Goal: Information Seeking & Learning: Learn about a topic

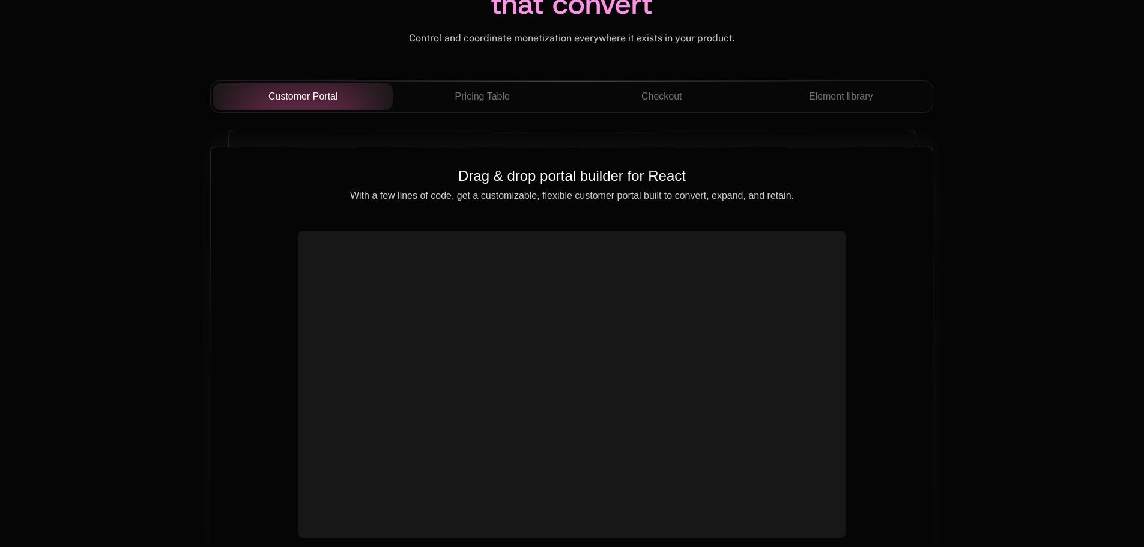
scroll to position [4082, 0]
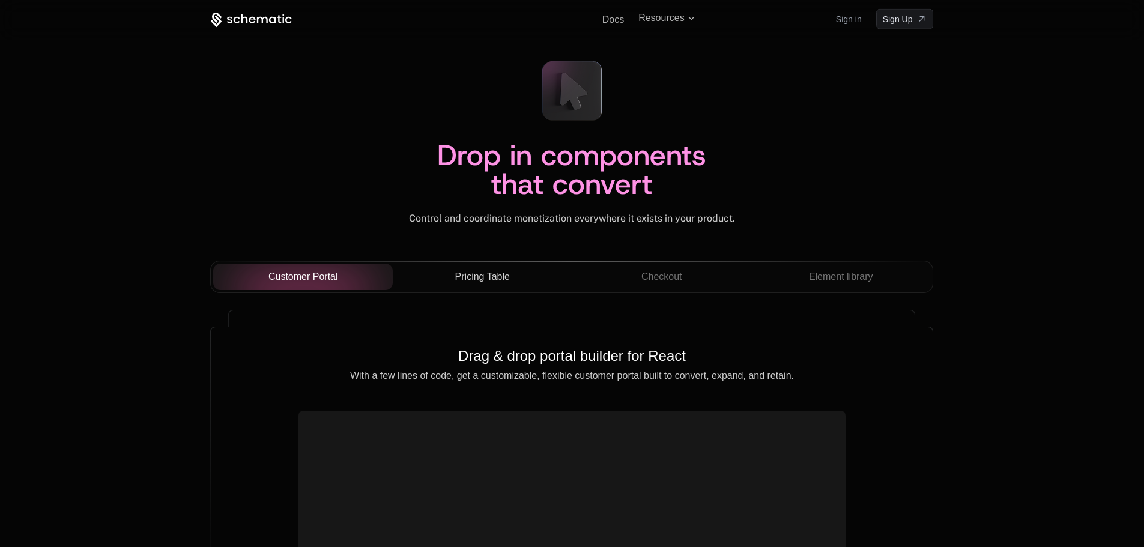
click at [482, 273] on span "Pricing Table" at bounding box center [482, 277] width 55 height 14
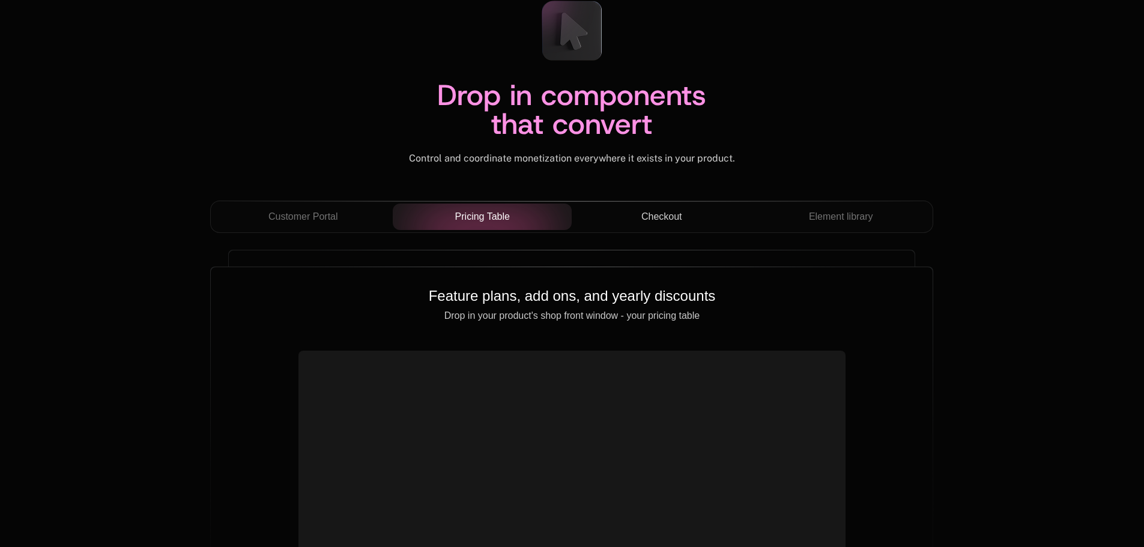
click at [634, 215] on div "Checkout" at bounding box center [661, 217] width 160 height 14
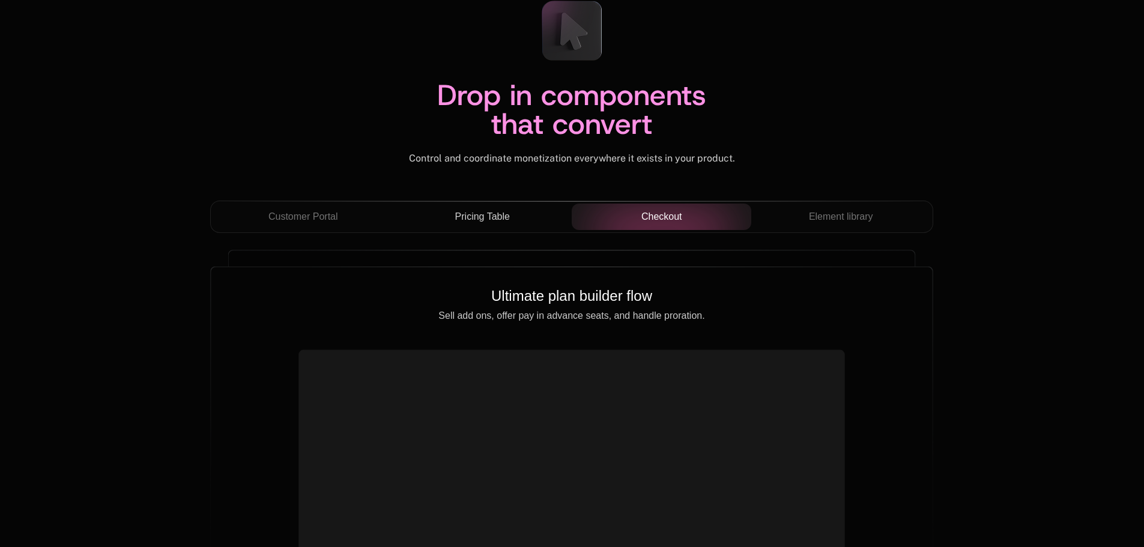
scroll to position [4262, 0]
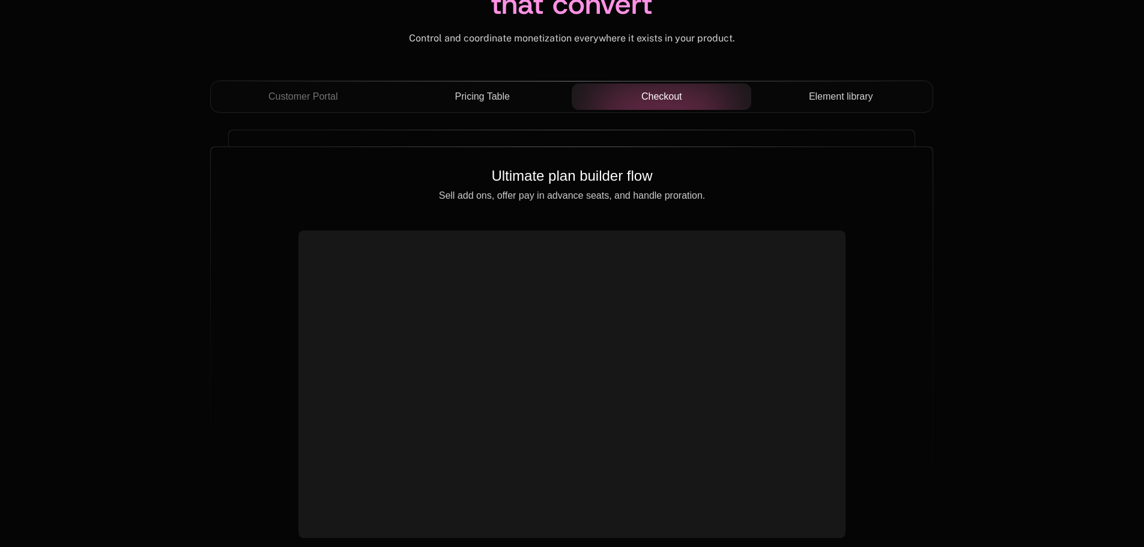
click at [850, 96] on span "Element library" at bounding box center [841, 96] width 64 height 14
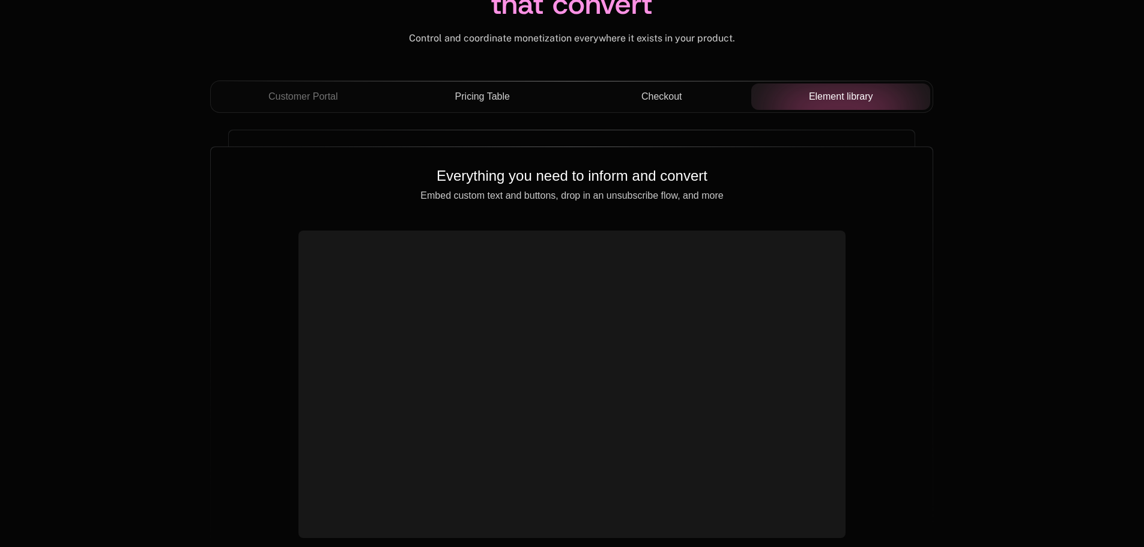
click at [494, 107] on button "Pricing Table" at bounding box center [482, 96] width 179 height 26
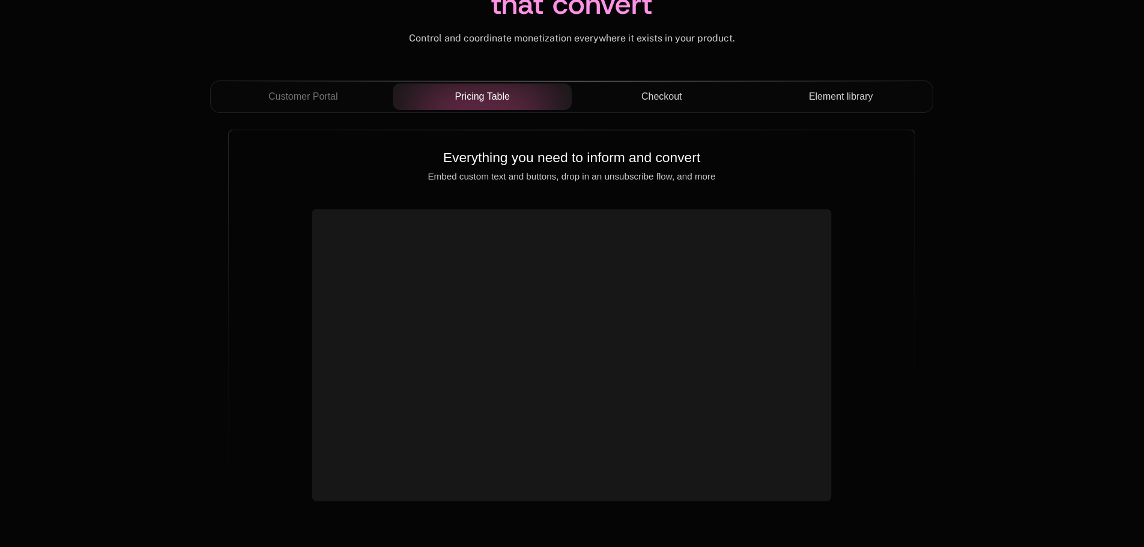
click at [648, 82] on div at bounding box center [572, 81] width 722 height 1
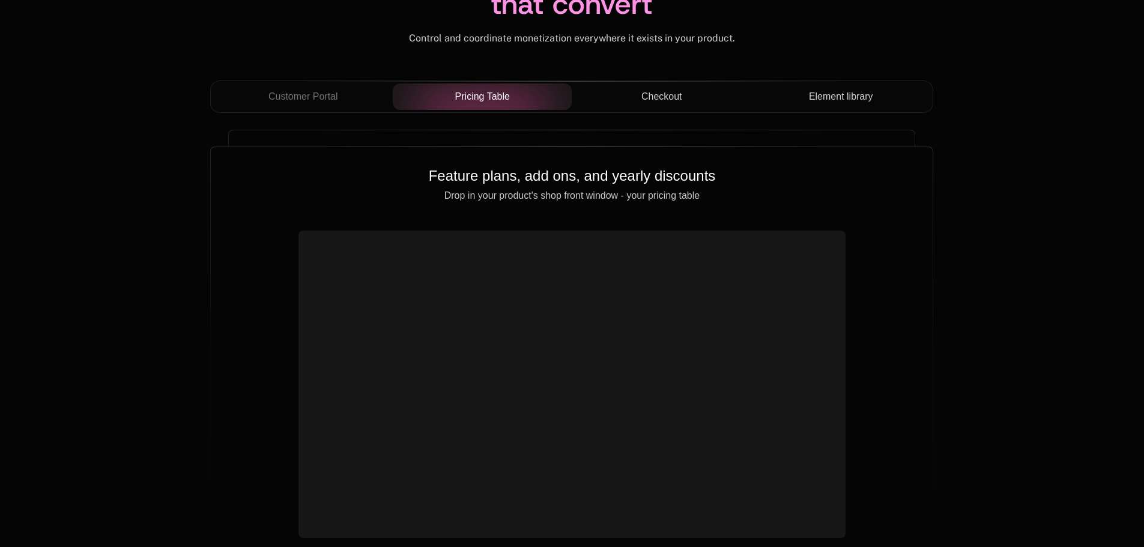
click at [649, 97] on span "Checkout" at bounding box center [661, 96] width 41 height 14
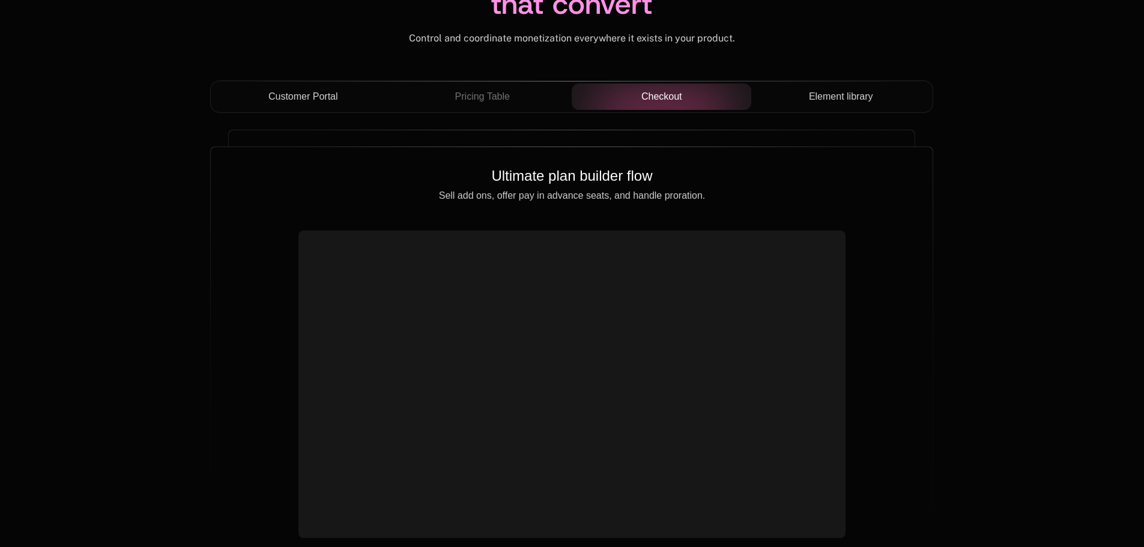
click at [307, 89] on button "Customer Portal" at bounding box center [302, 96] width 179 height 26
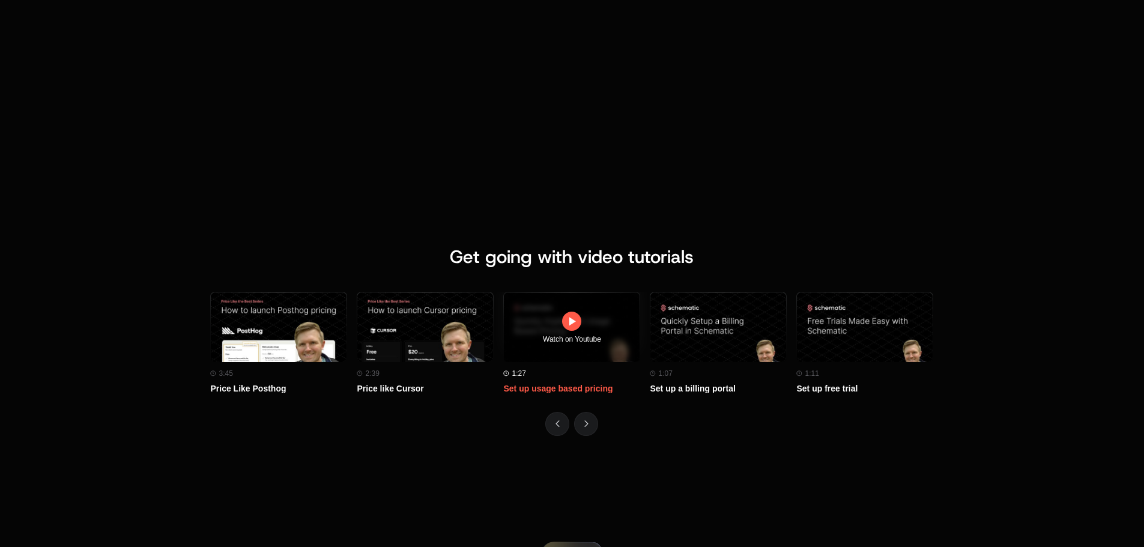
scroll to position [5223, 0]
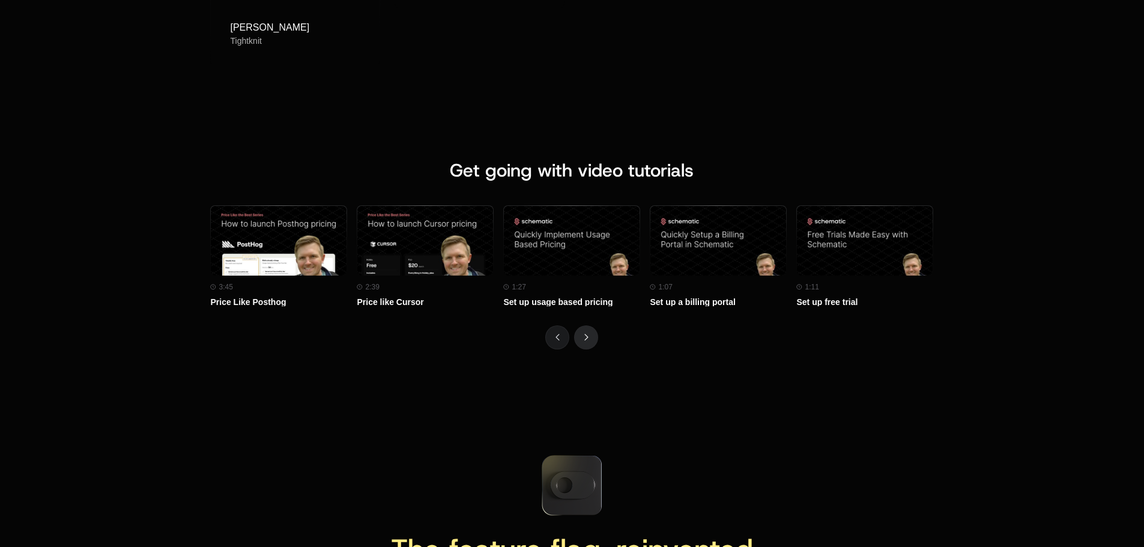
click at [584, 334] on icon "Next" at bounding box center [586, 337] width 4 height 7
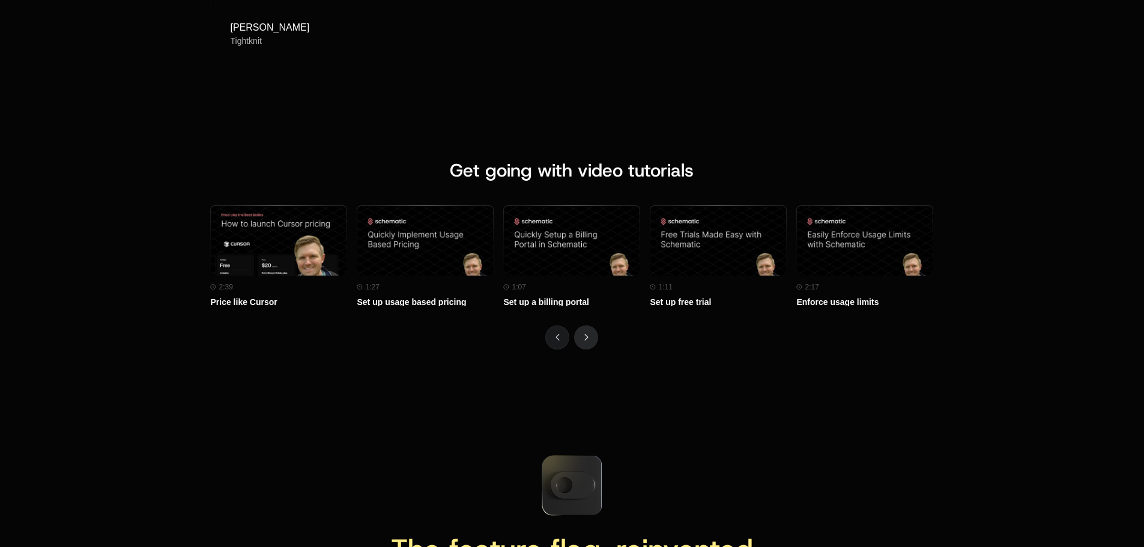
click at [584, 334] on icon "Next" at bounding box center [586, 337] width 4 height 7
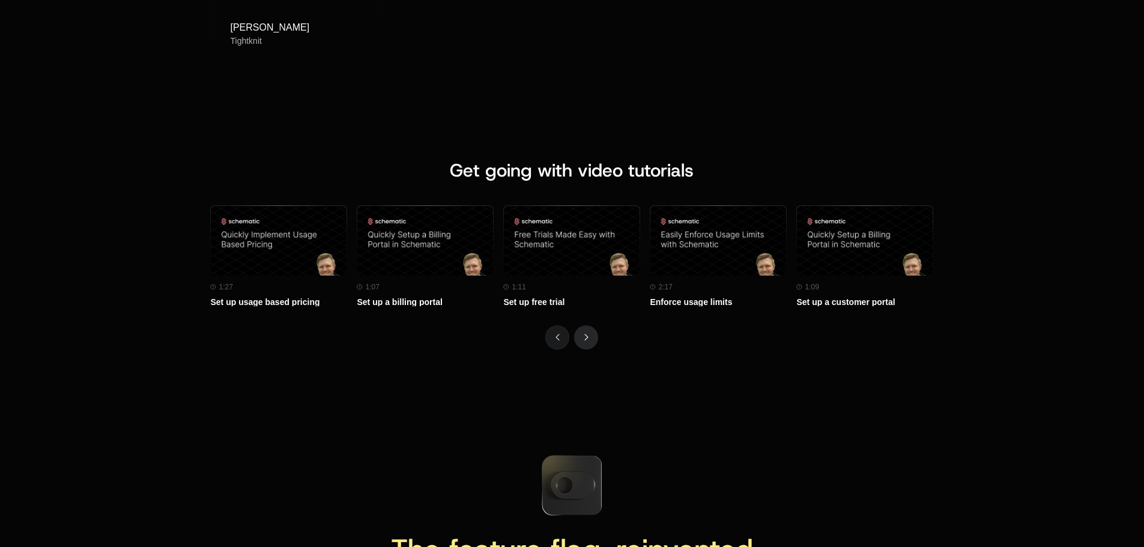
click at [584, 334] on icon "Next" at bounding box center [586, 337] width 4 height 7
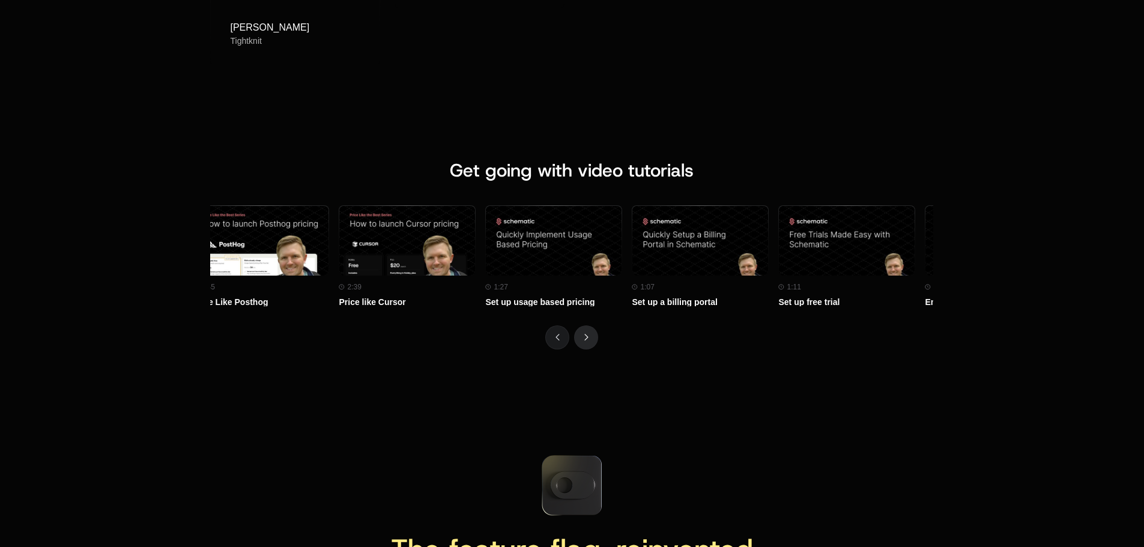
scroll to position [0, 0]
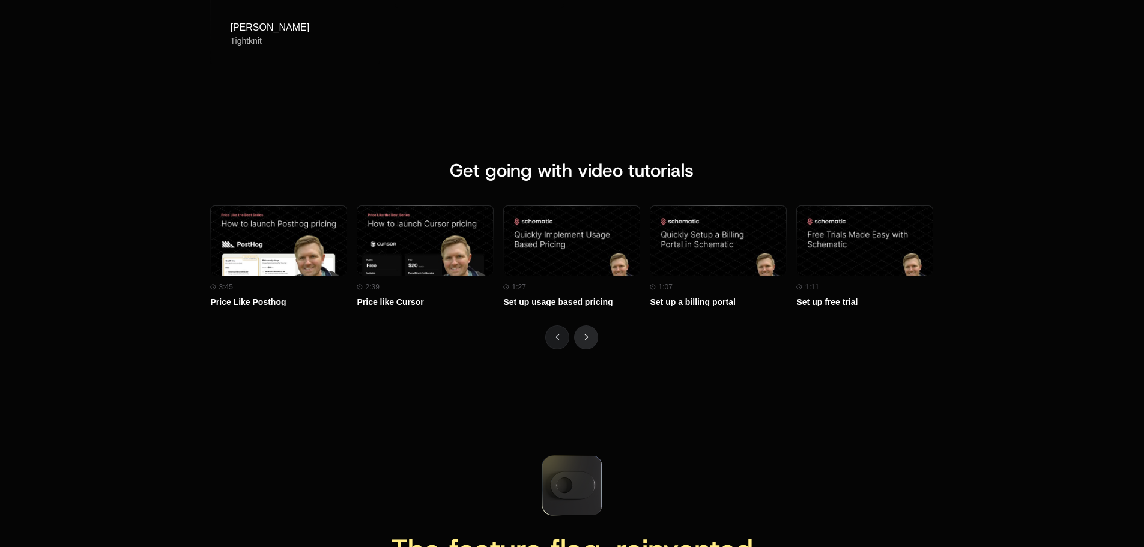
click at [584, 334] on icon "Next" at bounding box center [586, 337] width 4 height 7
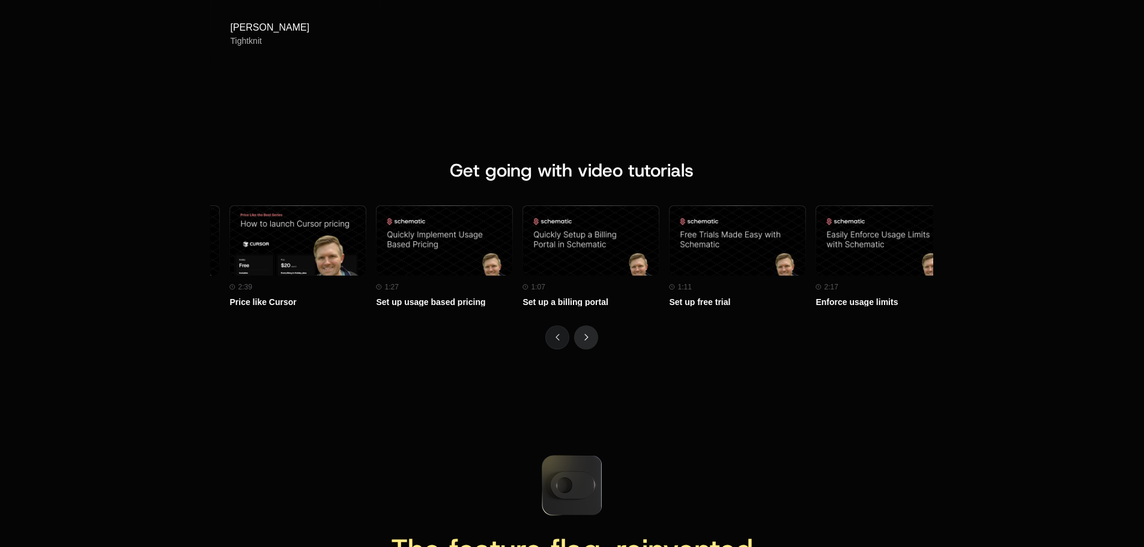
click at [584, 334] on icon "Next" at bounding box center [586, 337] width 4 height 7
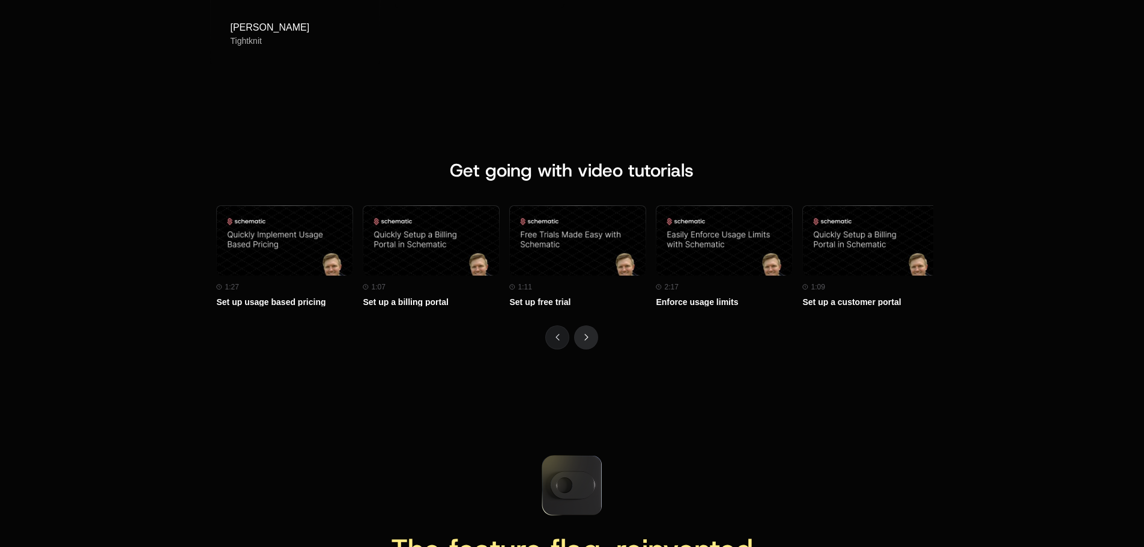
click at [584, 334] on icon "Next" at bounding box center [586, 337] width 4 height 7
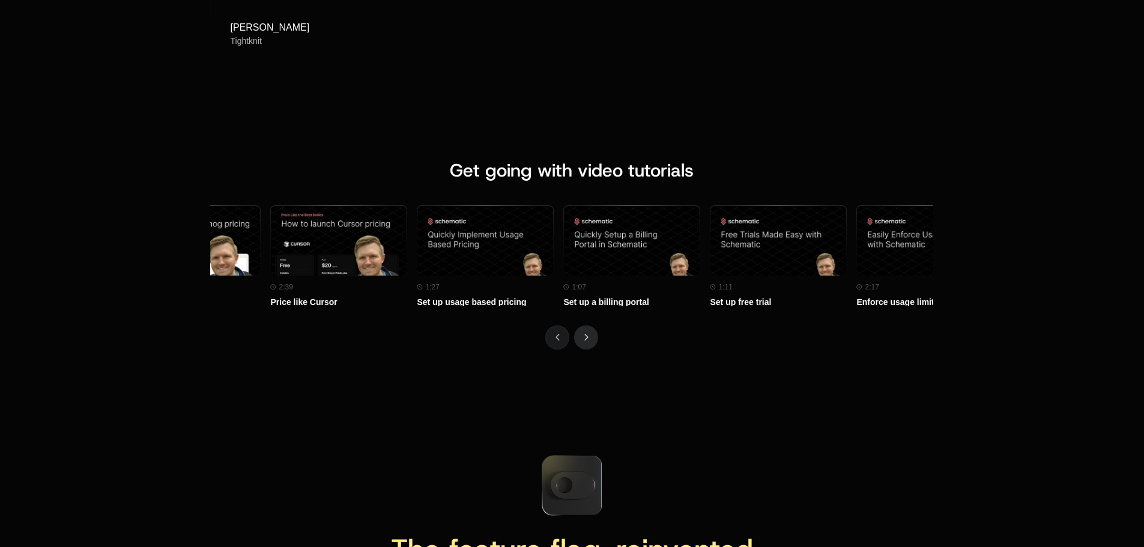
click at [584, 334] on icon "Next" at bounding box center [586, 337] width 4 height 7
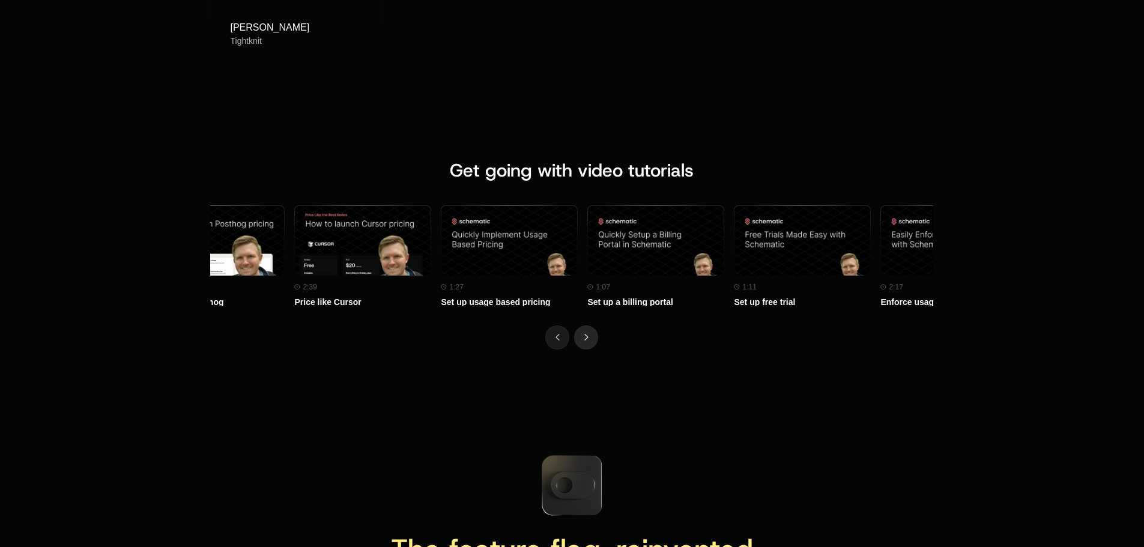
click at [584, 334] on icon "Next" at bounding box center [586, 337] width 4 height 7
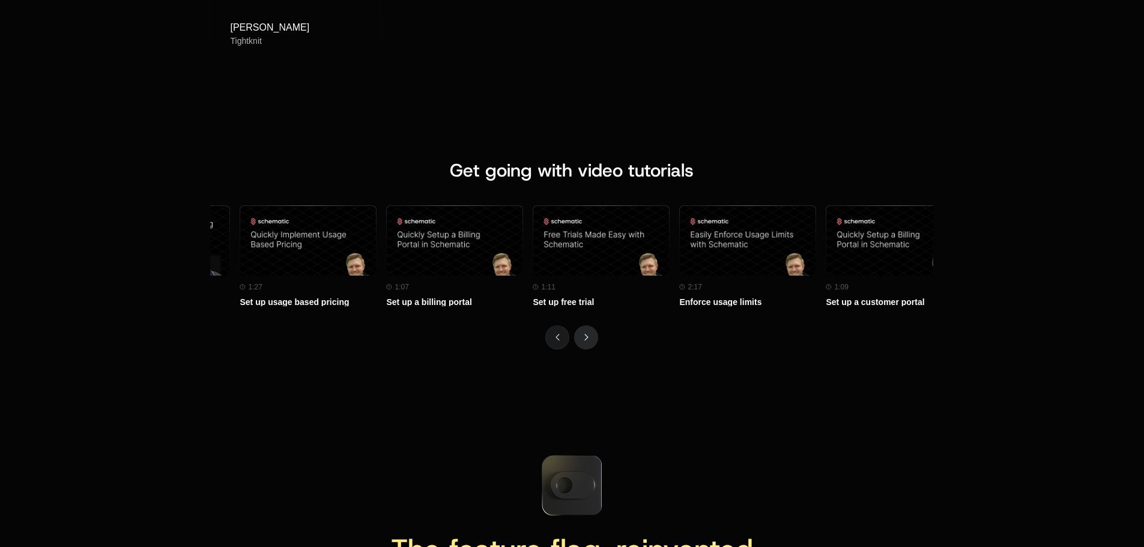
click at [584, 334] on icon "Next" at bounding box center [586, 337] width 4 height 7
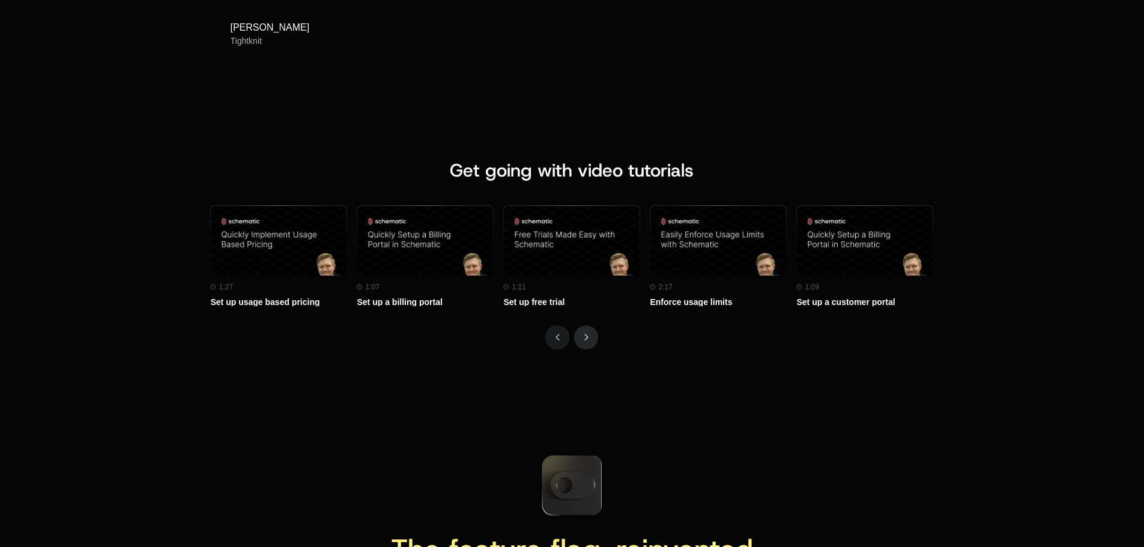
click at [584, 334] on icon "Next" at bounding box center [586, 337] width 4 height 7
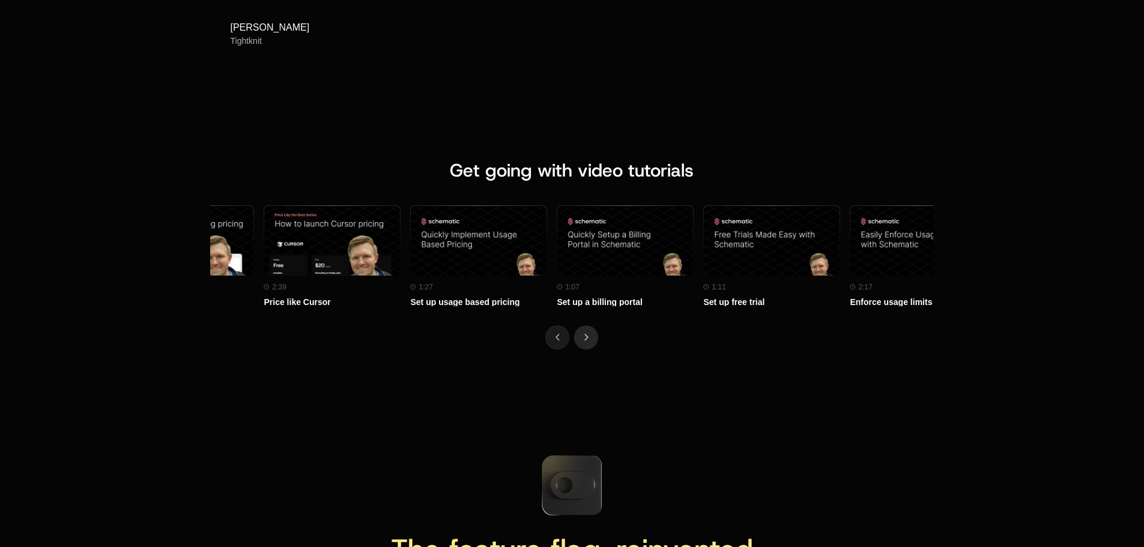
click at [584, 334] on icon "Next" at bounding box center [586, 337] width 4 height 7
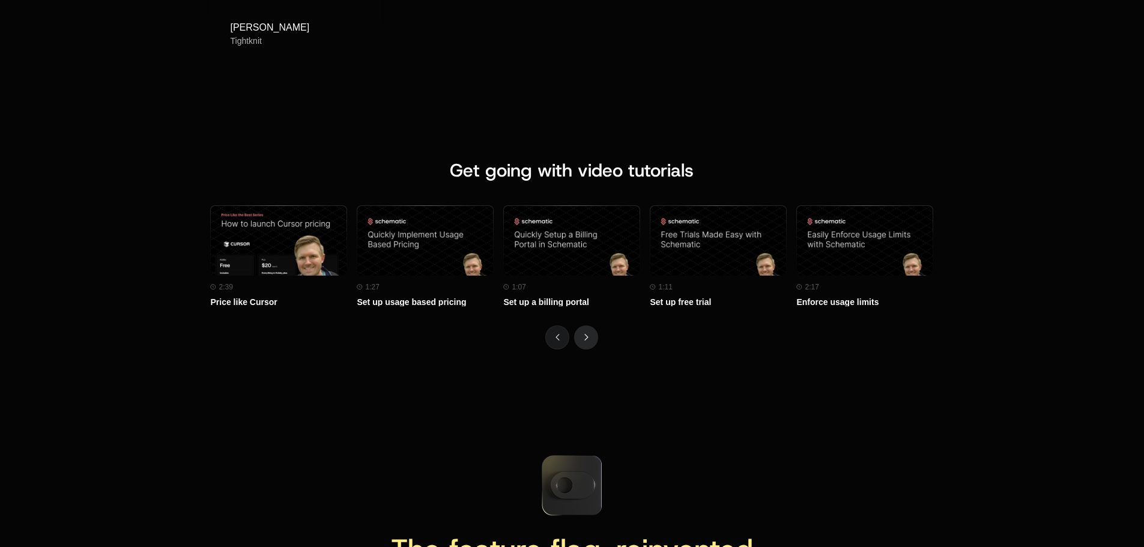
click at [584, 334] on icon "Next" at bounding box center [586, 337] width 4 height 7
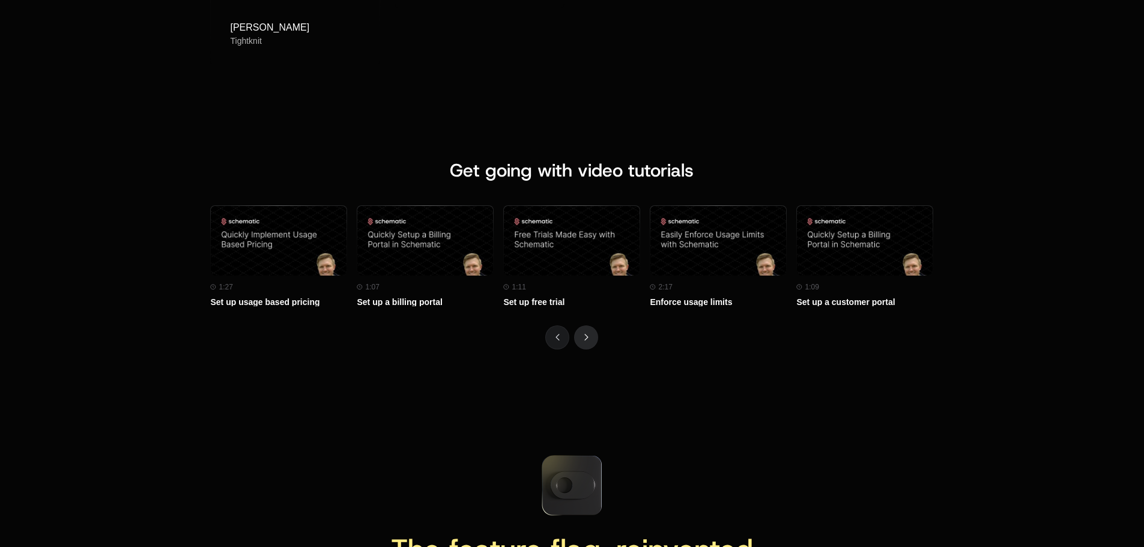
click at [584, 334] on icon "Next" at bounding box center [586, 337] width 4 height 7
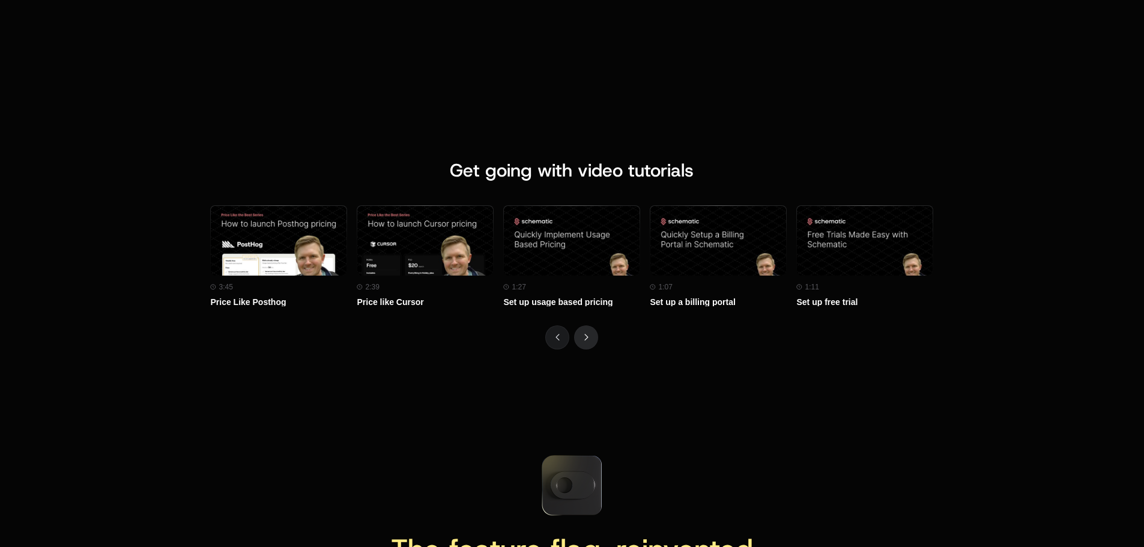
click at [584, 334] on icon "Next" at bounding box center [586, 337] width 4 height 7
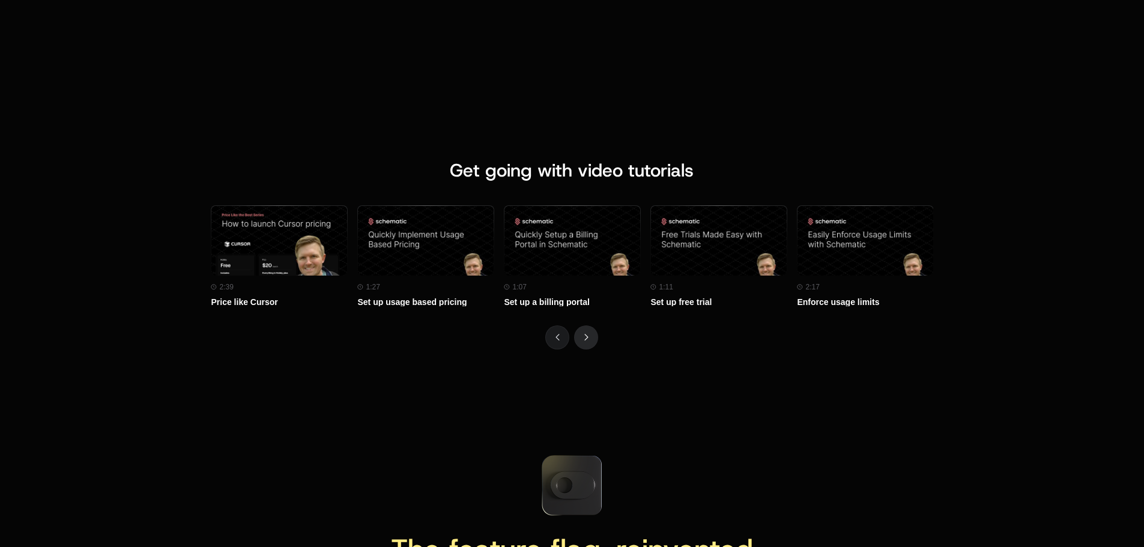
scroll to position [0, 146]
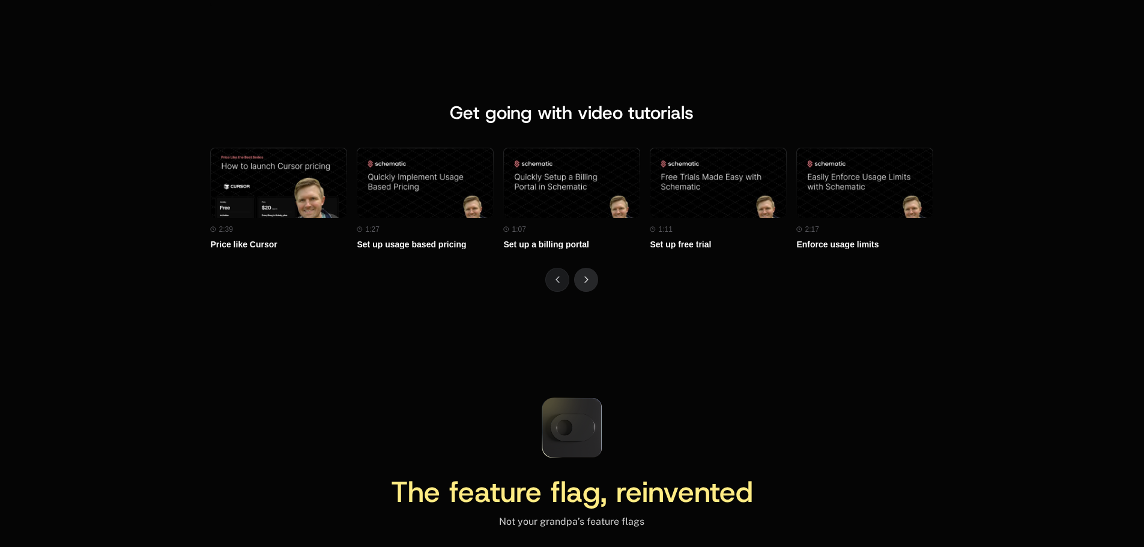
click at [584, 334] on div "Get going with video tutorials Watch on Youtube 3:45 Price Like Posthog Watch o…" at bounding box center [572, 196] width 1144 height 285
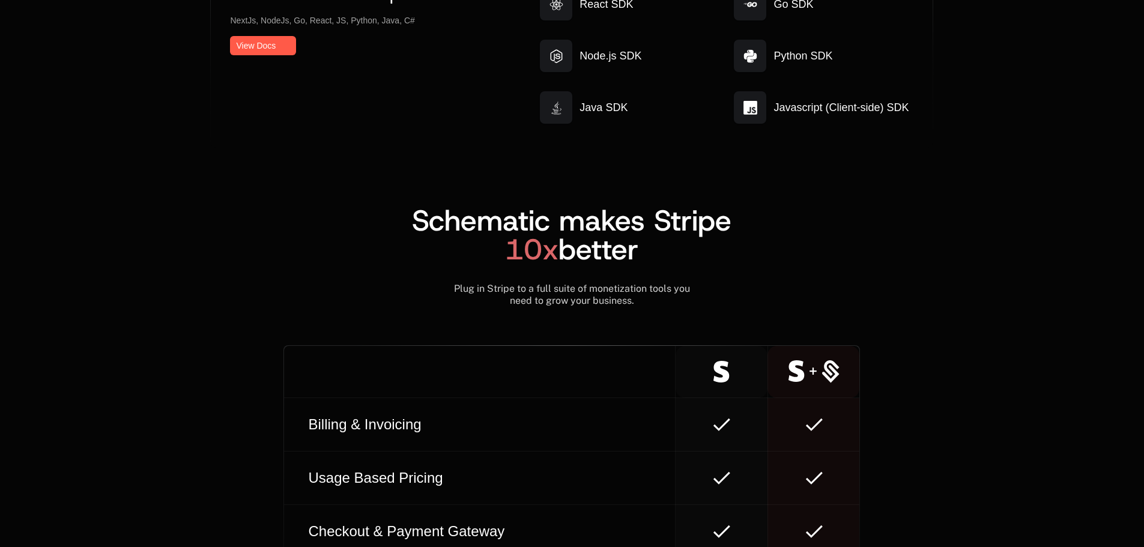
scroll to position [6676, 0]
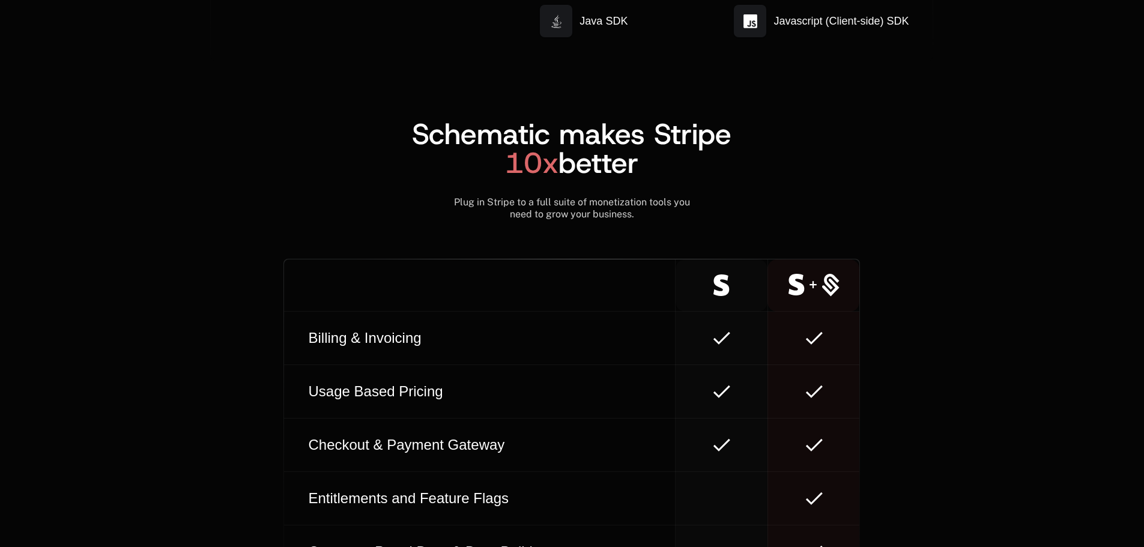
drag, startPoint x: 641, startPoint y: 157, endPoint x: 492, endPoint y: 183, distance: 151.2
click at [501, 177] on h2 "Schematic makes Stripe 10x better" at bounding box center [571, 148] width 723 height 58
click at [391, 249] on div "Schematic makes Stripe 10x better Plug in Stripe to a full suite of monetizatio…" at bounding box center [571, 400] width 723 height 677
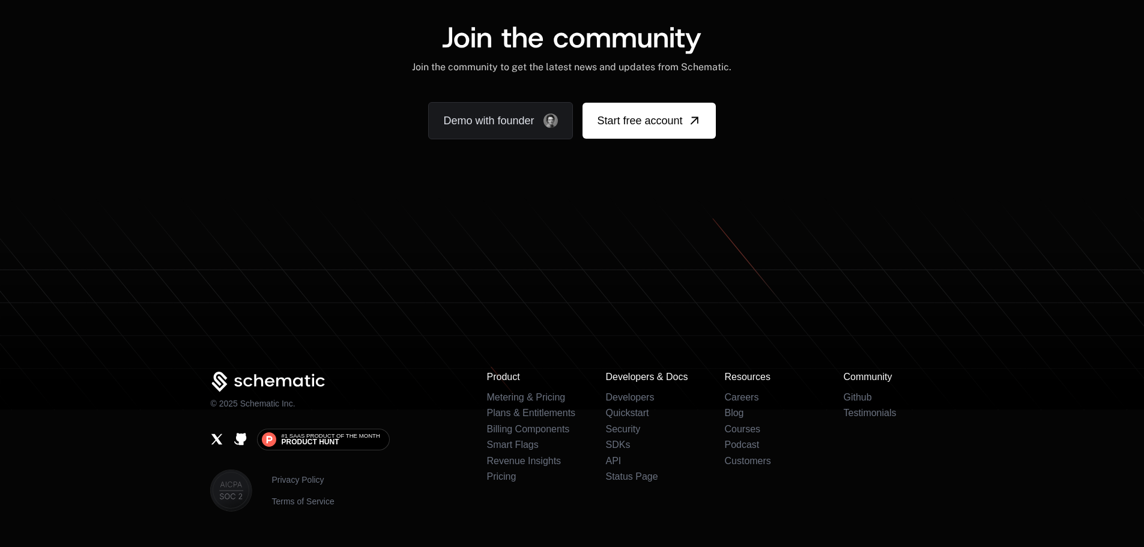
scroll to position [7241, 0]
